Goal: Task Accomplishment & Management: Complete application form

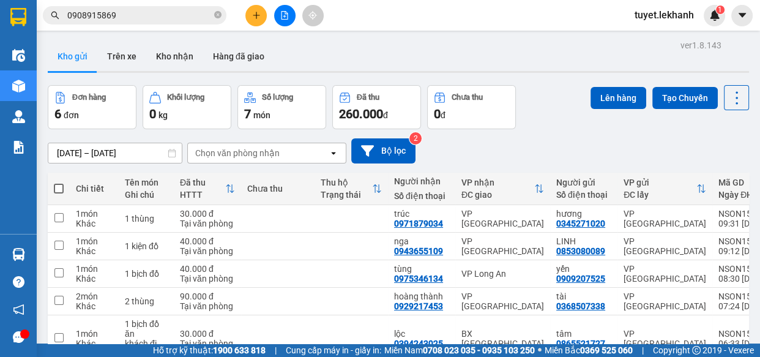
click at [251, 14] on button at bounding box center [255, 15] width 21 height 21
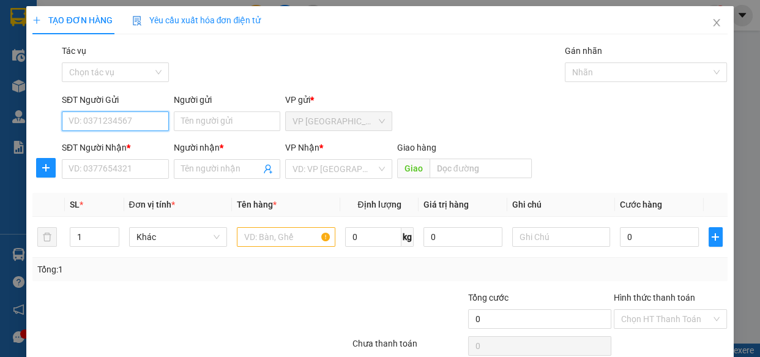
click at [139, 122] on input "SĐT Người Gửi" at bounding box center [115, 121] width 107 height 20
type input "0933245117"
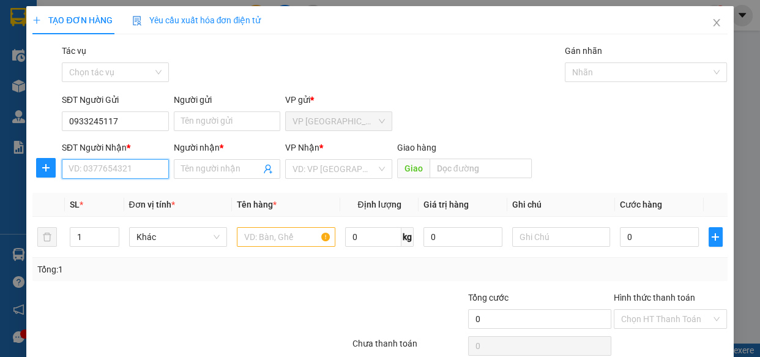
click at [135, 170] on input "SĐT Người Nhận *" at bounding box center [115, 169] width 107 height 20
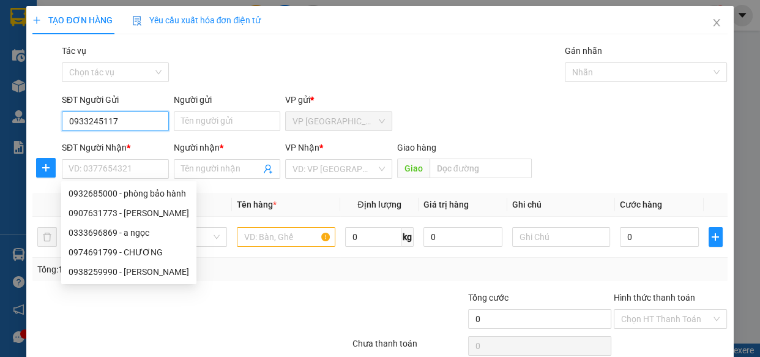
click at [146, 115] on input "0933245117" at bounding box center [115, 121] width 107 height 20
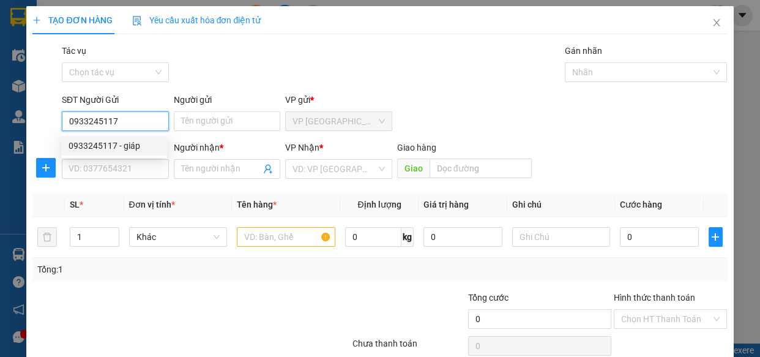
click at [146, 146] on div "0933245117 - giáp" at bounding box center [114, 145] width 91 height 13
type input "giáp"
type input "0932685000"
type input "phòng bảo hành"
type input "30.000"
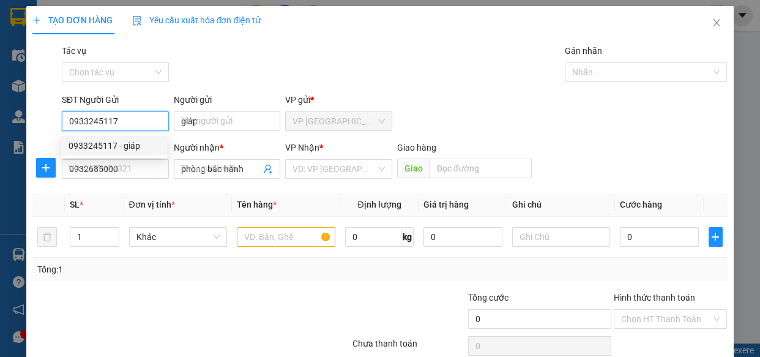
type input "30.000"
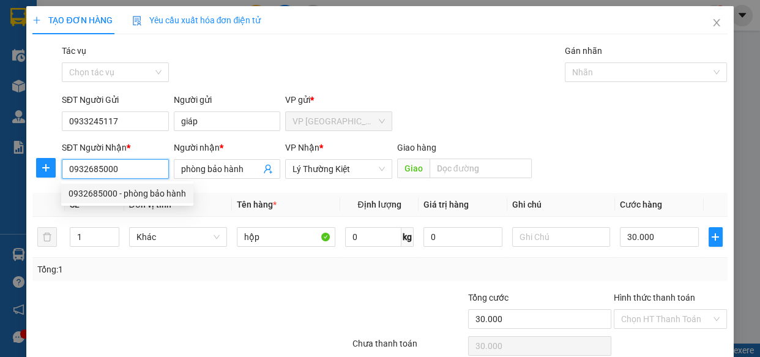
drag, startPoint x: 133, startPoint y: 171, endPoint x: 60, endPoint y: 166, distance: 72.9
click at [60, 166] on div "SĐT Người Nhận * 0932685000" at bounding box center [115, 162] width 112 height 43
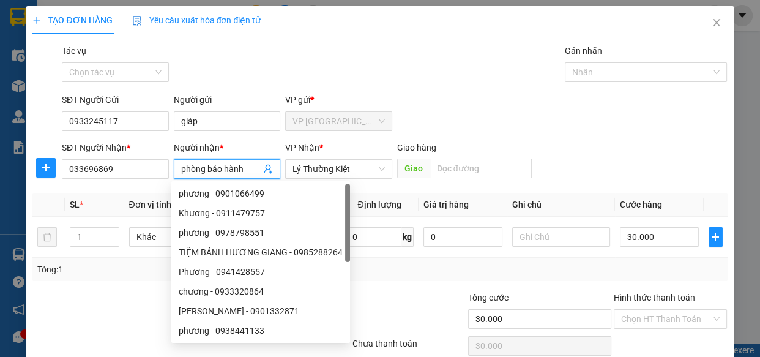
drag, startPoint x: 243, startPoint y: 165, endPoint x: 172, endPoint y: 167, distance: 71.0
click at [174, 167] on span "phòng bảo hành" at bounding box center [227, 169] width 107 height 20
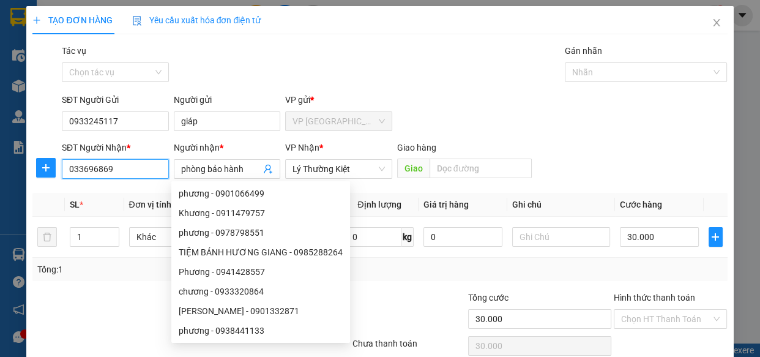
click at [84, 168] on input "033696869" at bounding box center [115, 169] width 107 height 20
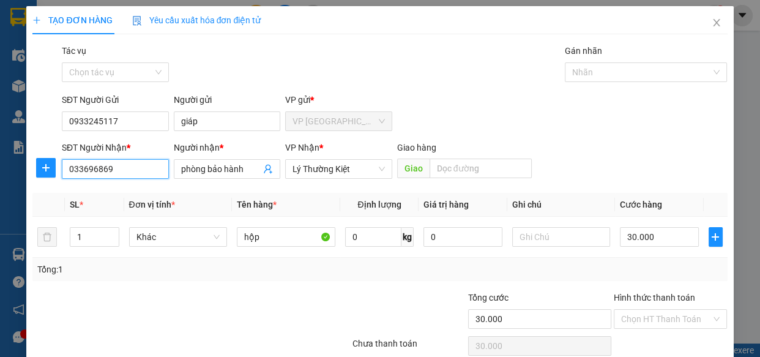
type input "0333696869"
type input "a ngọc"
click at [138, 169] on input "0333696869" at bounding box center [115, 169] width 107 height 20
type input "0333696869"
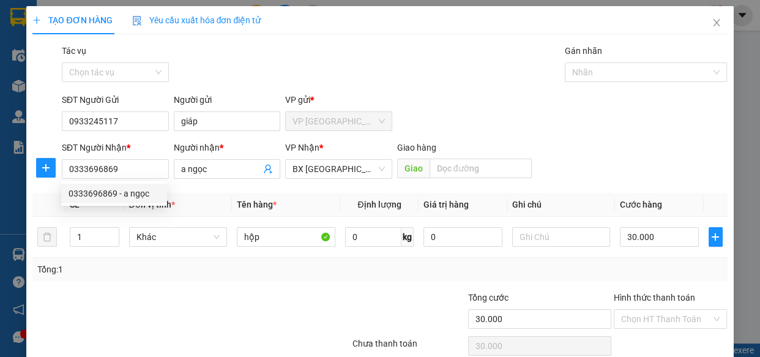
click at [324, 188] on div "Transit Pickup Surcharge Ids Transit Deliver Surcharge Ids Transit Deliver Surc…" at bounding box center [379, 215] width 694 height 343
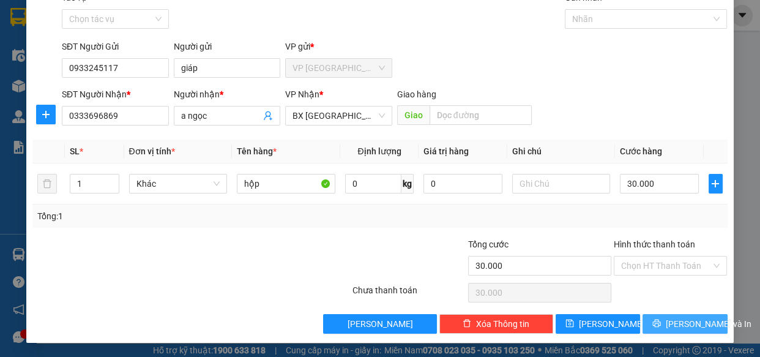
click at [666, 324] on button "[PERSON_NAME] và In" at bounding box center [684, 324] width 84 height 20
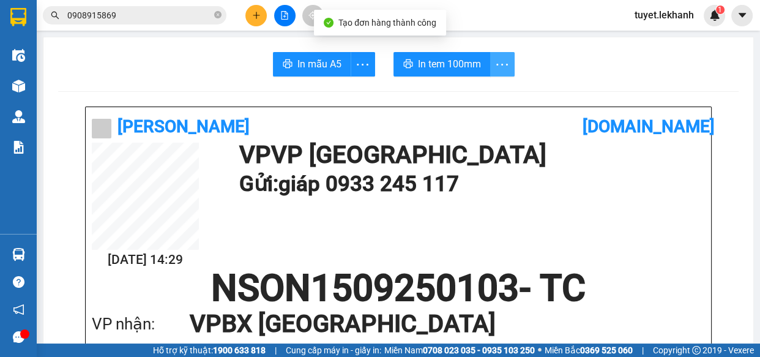
click at [501, 62] on icon "more" at bounding box center [501, 64] width 15 height 15
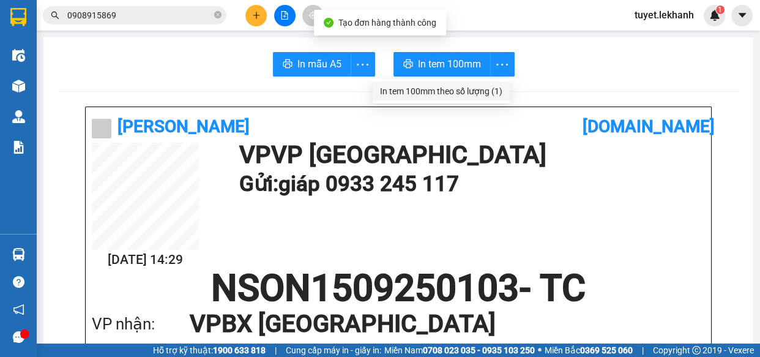
click at [499, 91] on div "In tem 100mm theo số lượng (1)" at bounding box center [441, 90] width 122 height 13
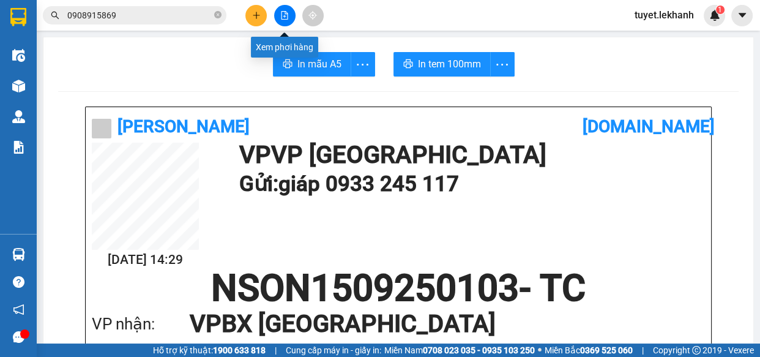
click at [252, 15] on icon "plus" at bounding box center [256, 15] width 9 height 9
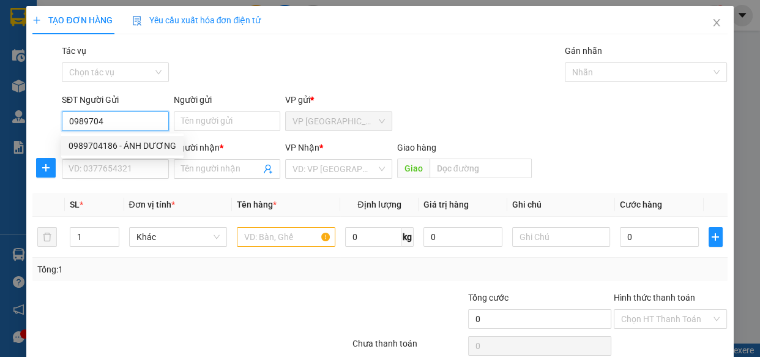
click at [129, 144] on div "0989704186 - ÁNH DƯƠNG" at bounding box center [123, 145] width 108 height 13
type input "0989704186"
type input "ÁNH DƯƠNG"
type input "0918708299"
type input "LAB ĐẮC"
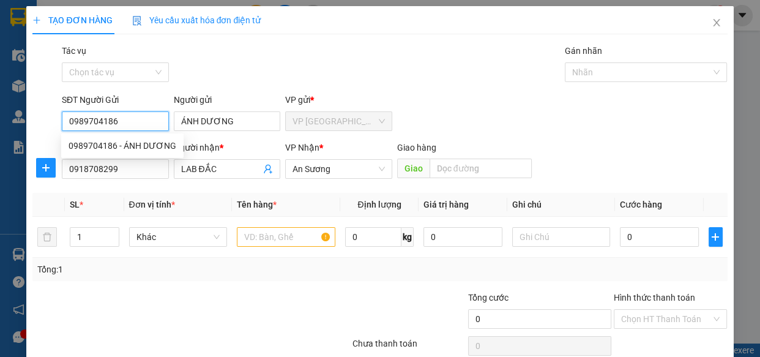
type input "30.000"
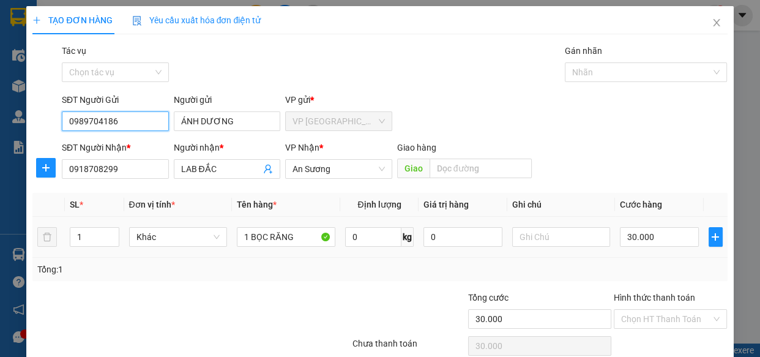
scroll to position [53, 0]
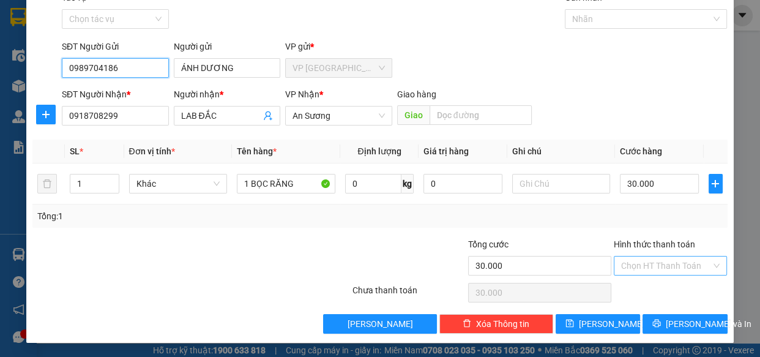
type input "0989704186"
click at [688, 261] on input "Hình thức thanh toán" at bounding box center [666, 265] width 91 height 18
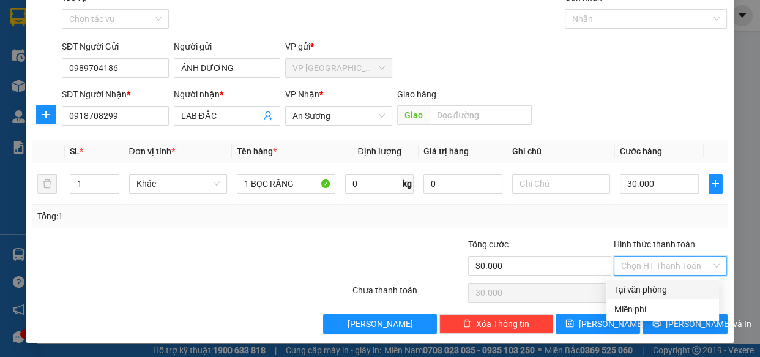
click at [663, 290] on div "Tại văn phòng" at bounding box center [663, 289] width 98 height 13
type input "0"
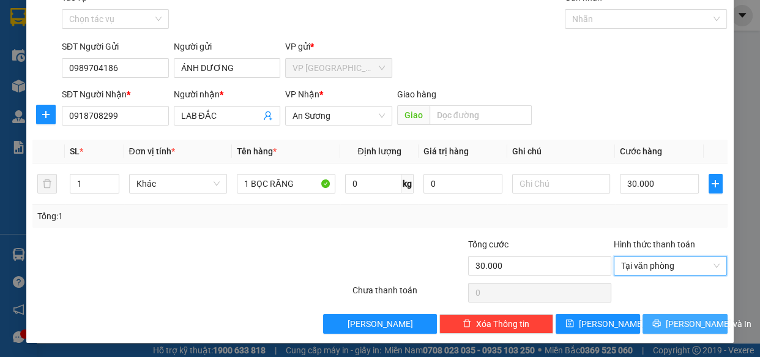
click at [679, 318] on span "[PERSON_NAME] và In" at bounding box center [709, 323] width 86 height 13
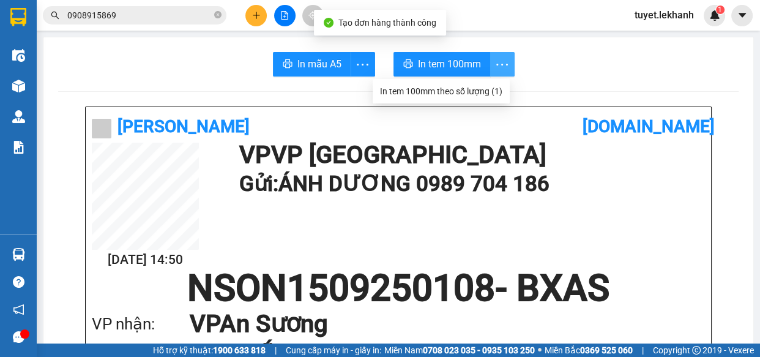
click at [500, 62] on icon "more" at bounding box center [501, 64] width 15 height 15
click at [496, 91] on div "In tem 100mm theo số lượng (1)" at bounding box center [441, 90] width 122 height 13
